Goal: Find specific page/section: Find specific page/section

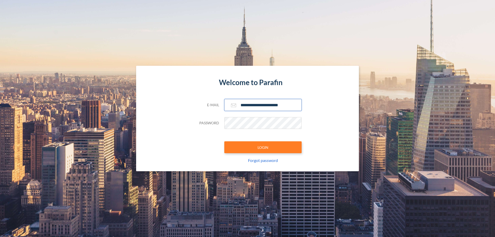
type input "**********"
click at [263, 147] on button "LOGIN" at bounding box center [262, 147] width 77 height 12
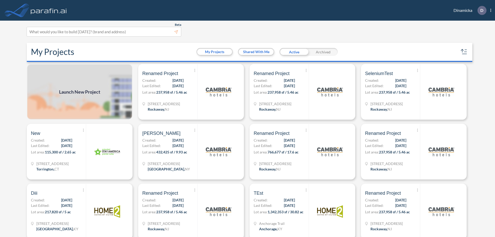
scroll to position [1, 0]
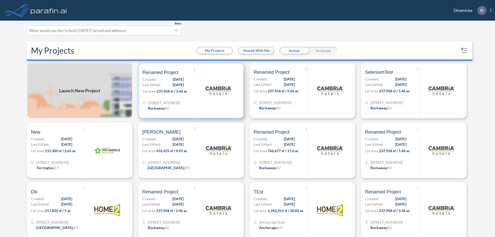
click at [190, 90] on p "Lot area: 237,958 sf / 5.46 ac" at bounding box center [169, 91] width 55 height 7
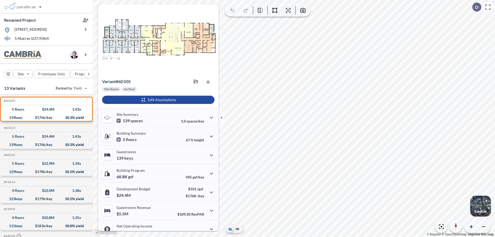
scroll to position [26, 0]
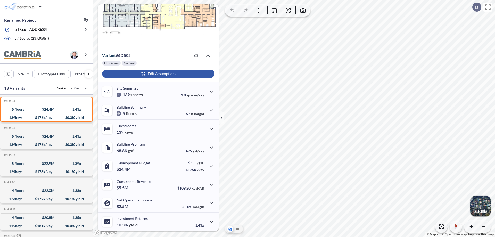
click at [157, 74] on div "button" at bounding box center [158, 74] width 112 height 8
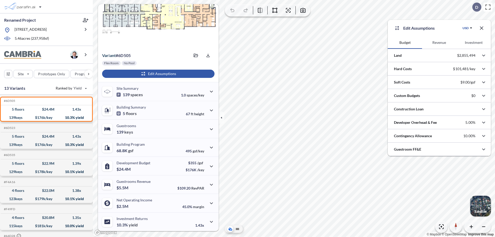
click at [439, 43] on button "Revenue" at bounding box center [439, 42] width 34 height 12
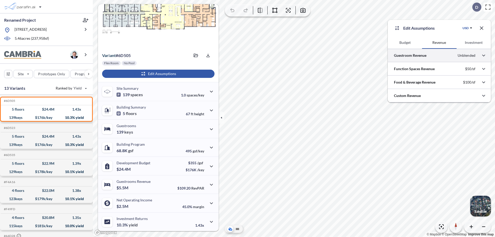
click at [439, 55] on div at bounding box center [438, 55] width 103 height 13
